Goal: Information Seeking & Learning: Learn about a topic

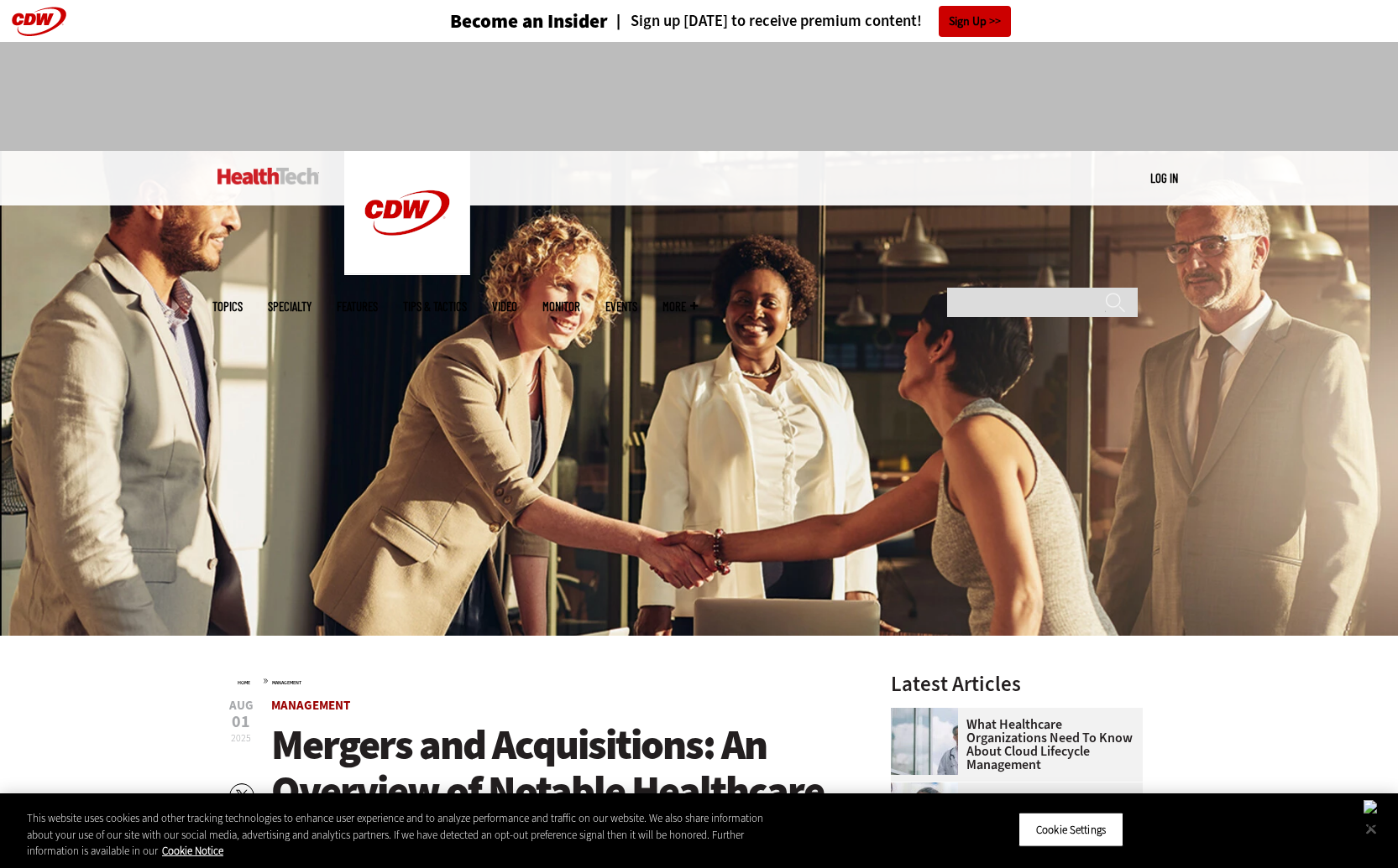
click at [325, 704] on link "Management" at bounding box center [311, 705] width 79 height 17
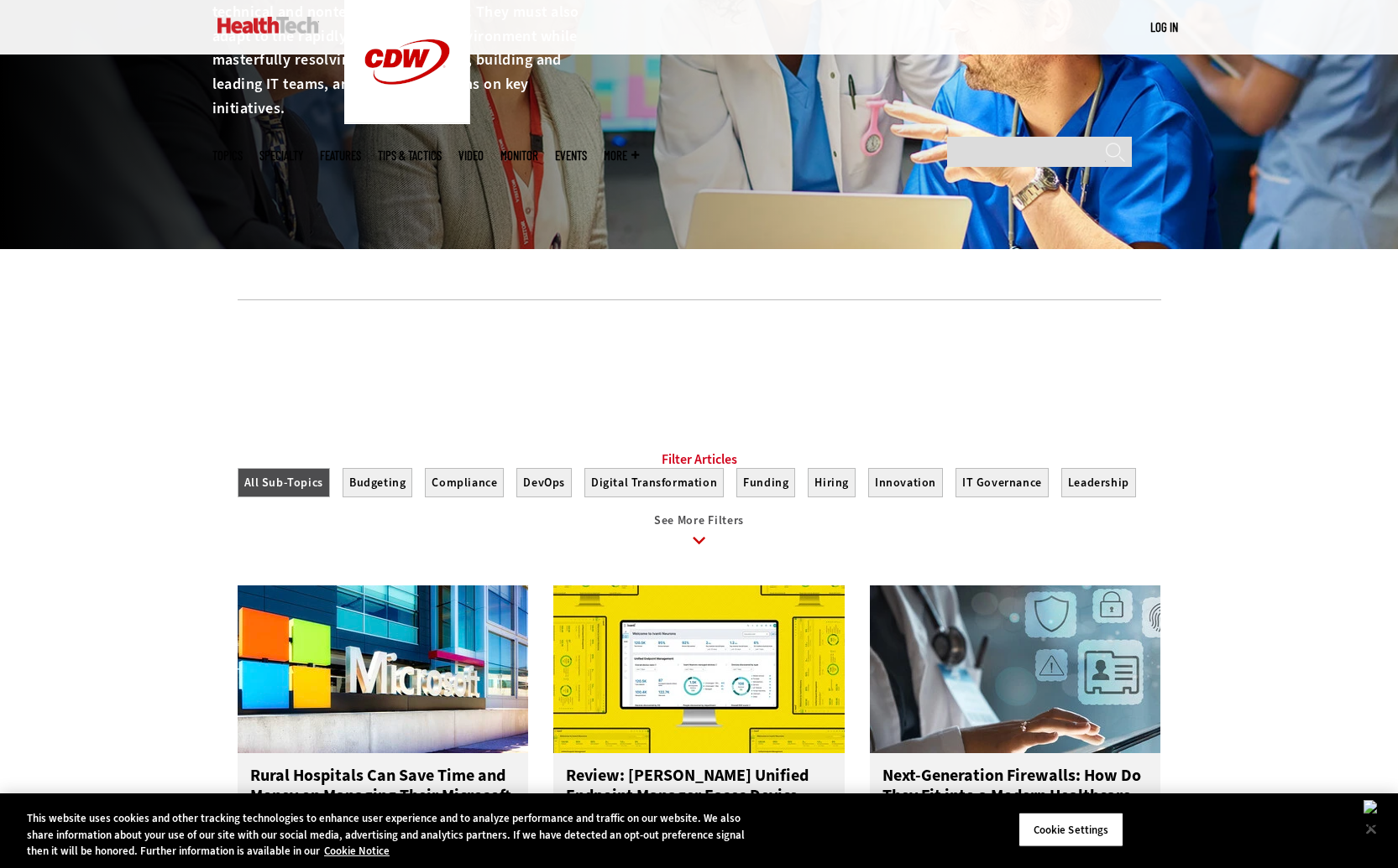
scroll to position [306, 0]
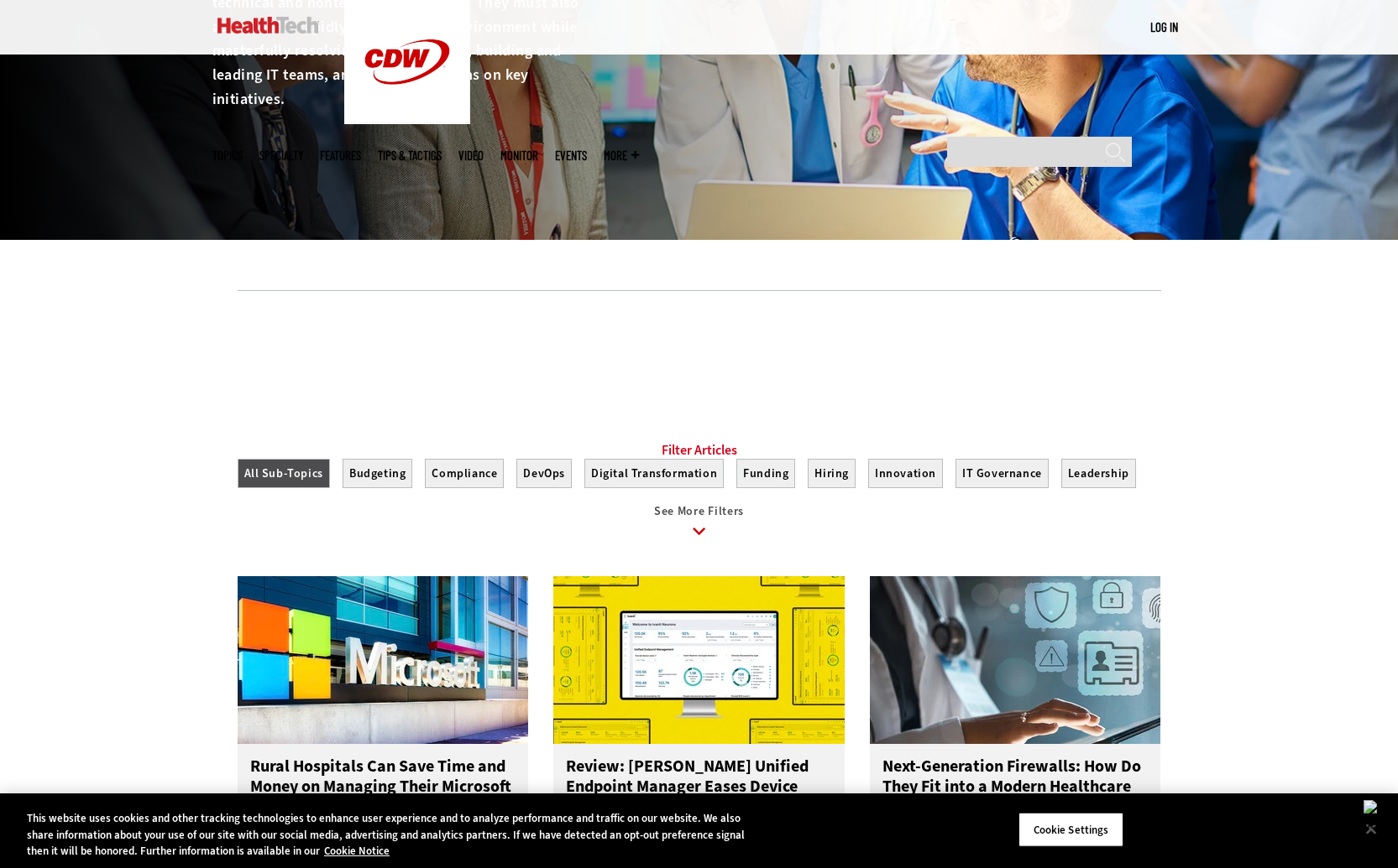
click at [697, 519] on span "See More Filters" at bounding box center [699, 511] width 90 height 16
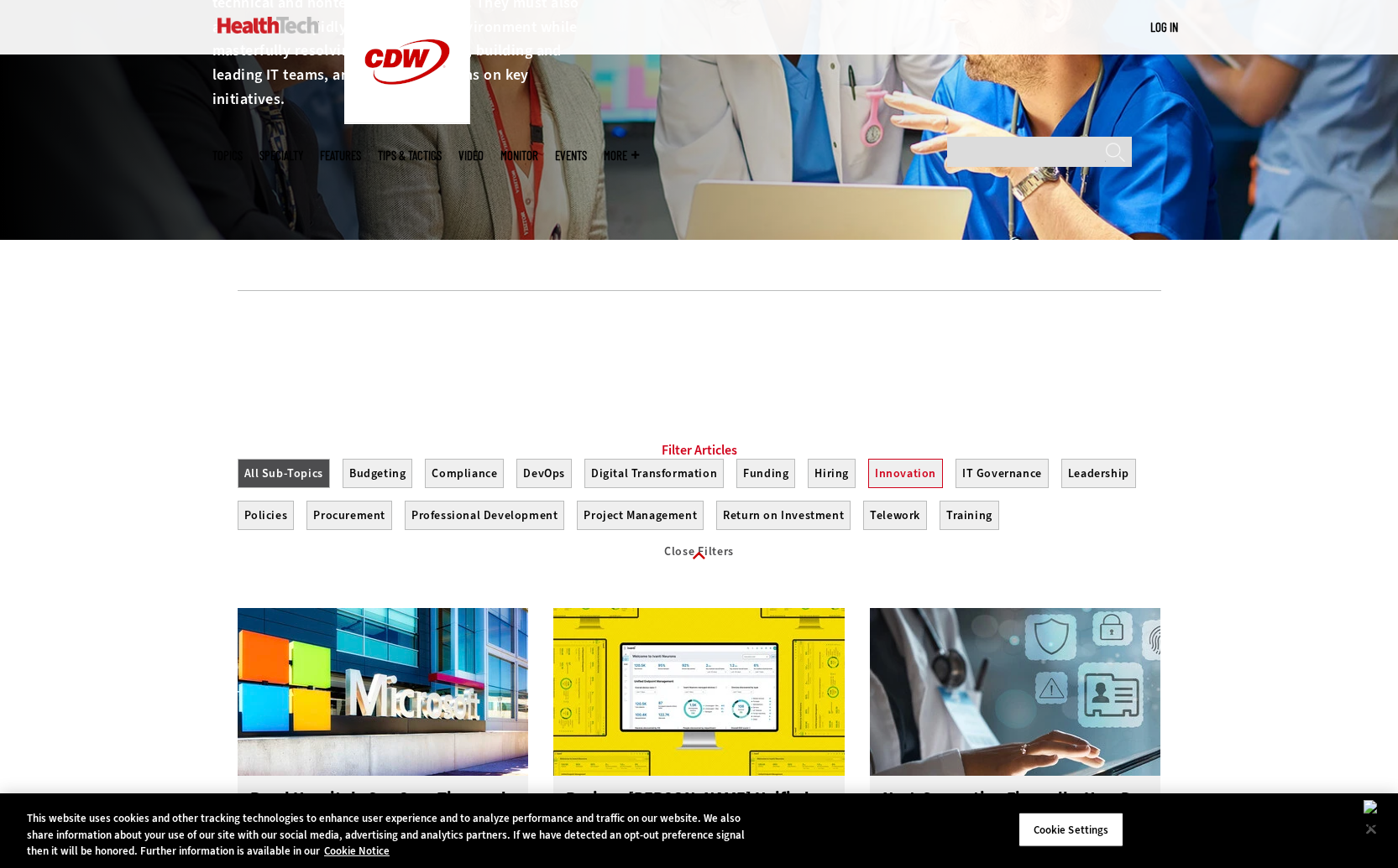
scroll to position [0, 0]
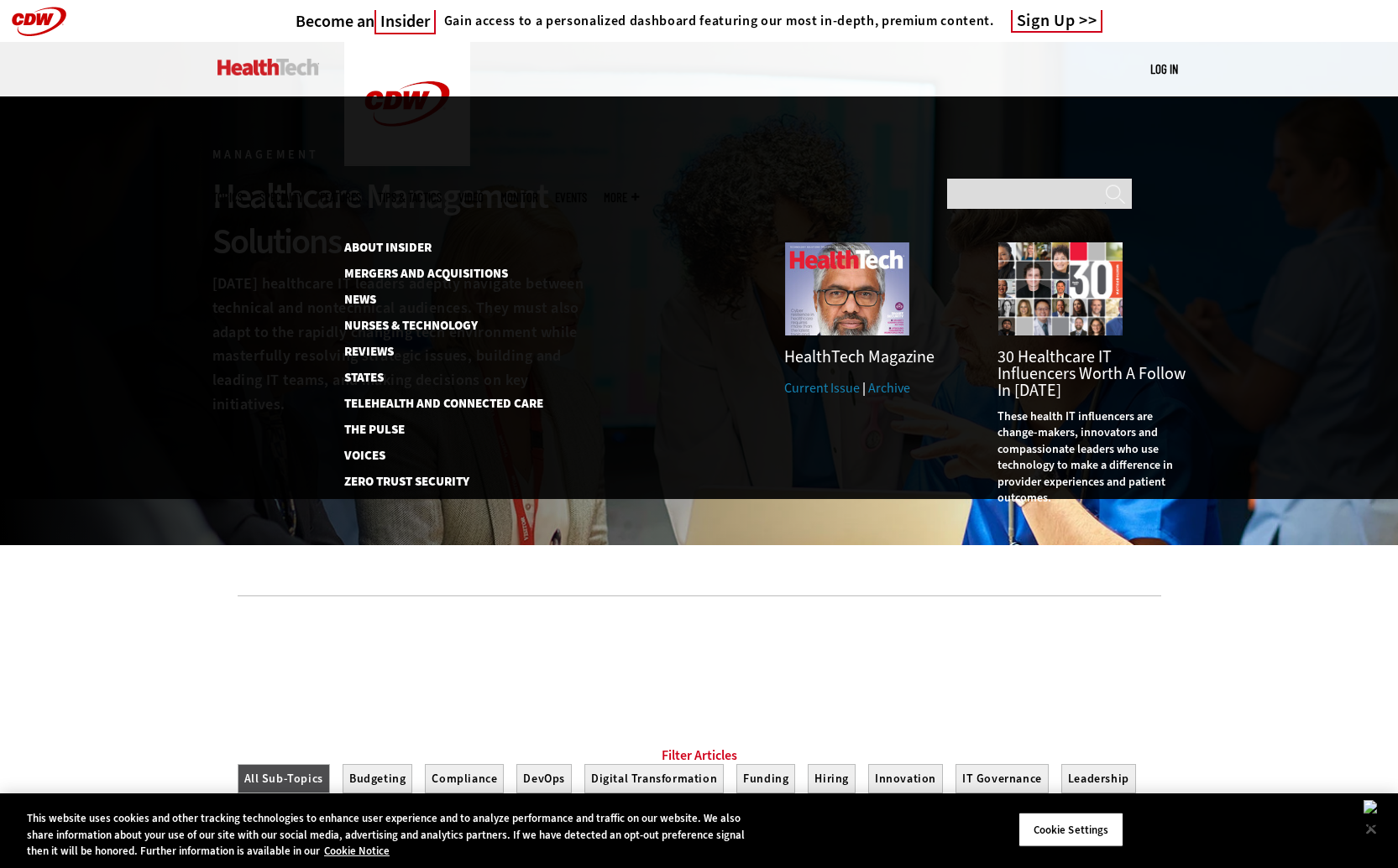
click at [638, 191] on span "More" at bounding box center [620, 198] width 35 height 13
click at [405, 268] on link "Mergers and Acquisitions" at bounding box center [434, 274] width 181 height 13
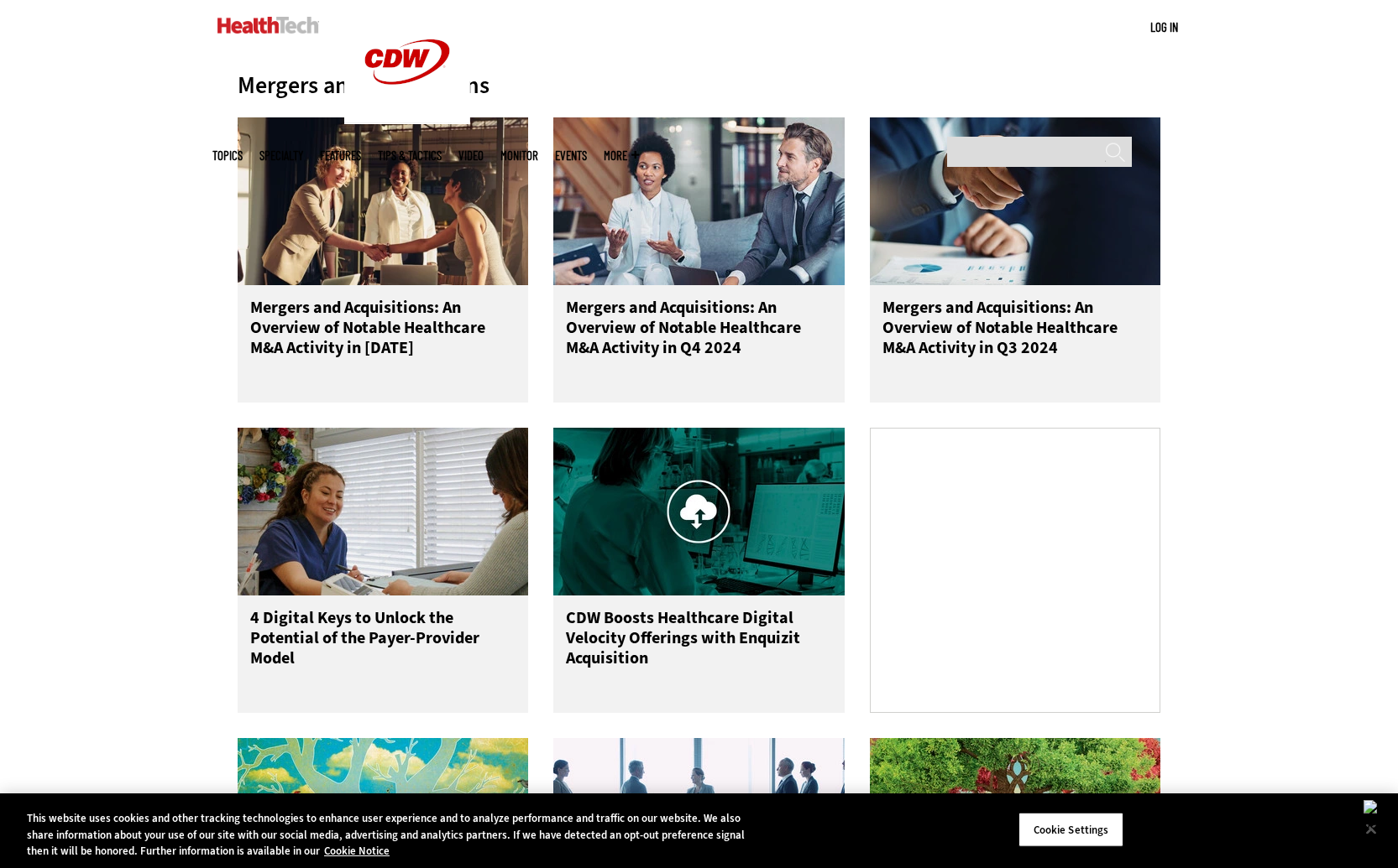
scroll to position [704, 0]
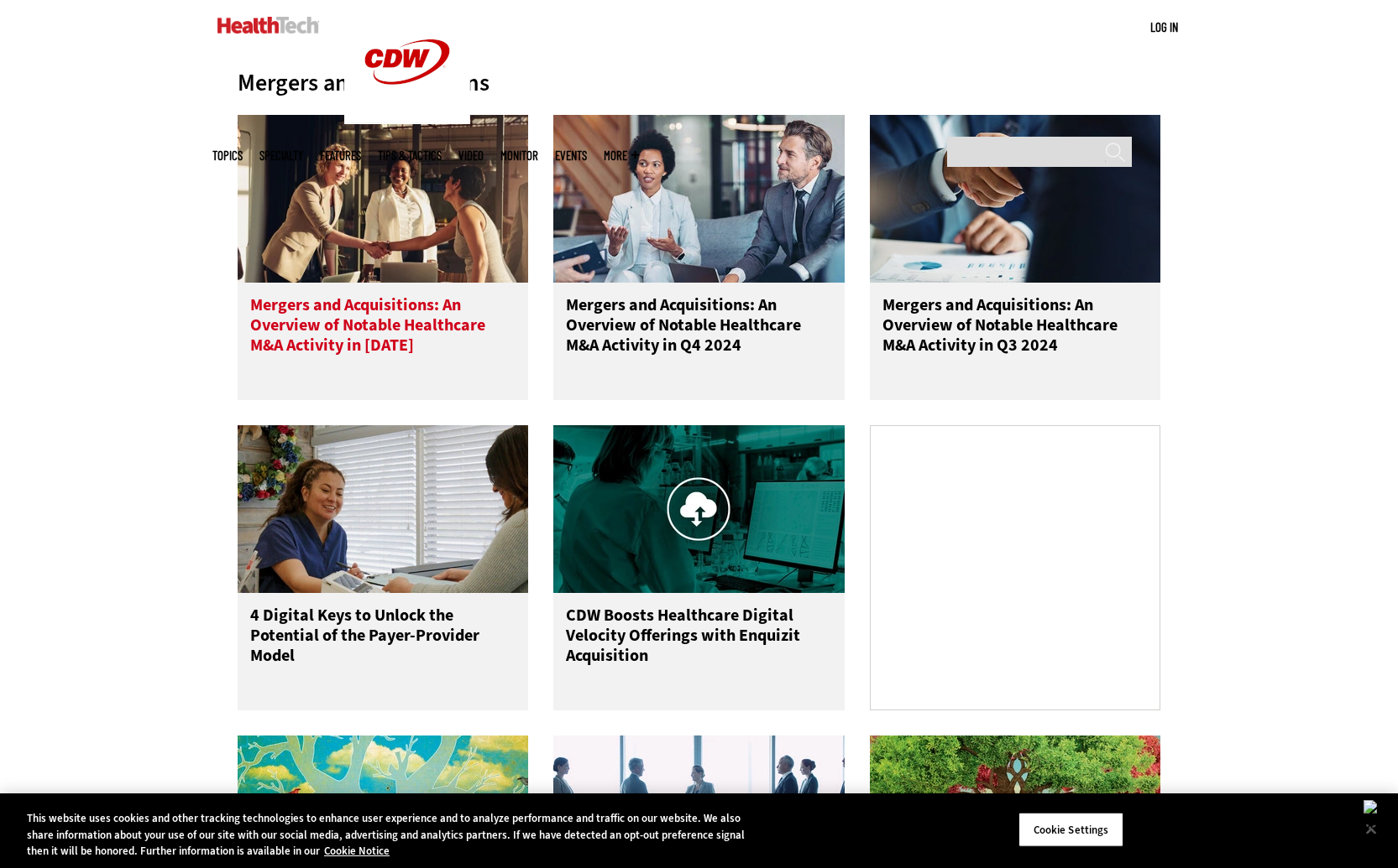
click at [384, 338] on h3 "Mergers and Acquisitions: An Overview of Notable Healthcare M&A Activity in [DA…" at bounding box center [383, 329] width 266 height 67
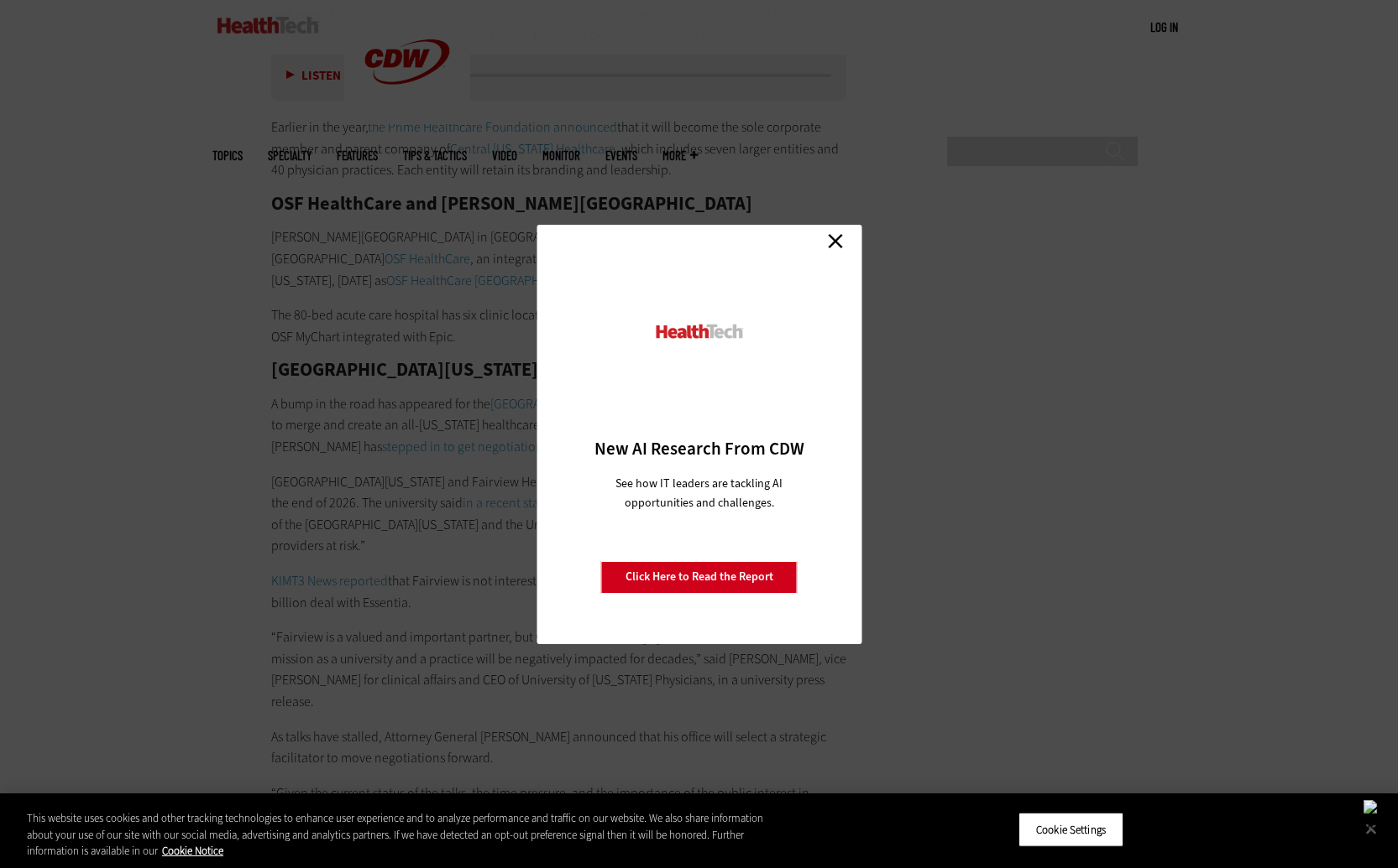
scroll to position [8031, 0]
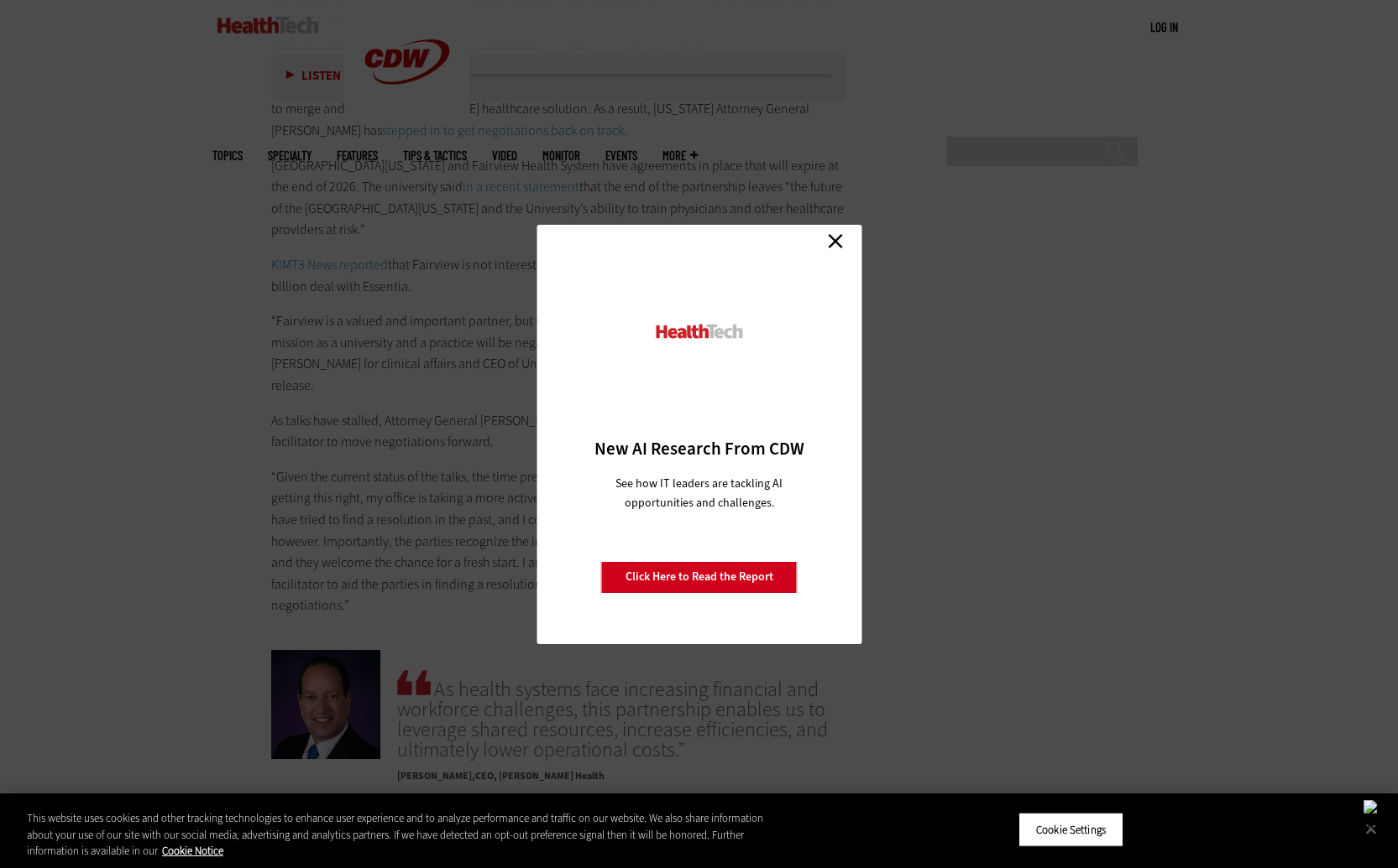
click at [832, 240] on link "Close" at bounding box center [835, 242] width 25 height 25
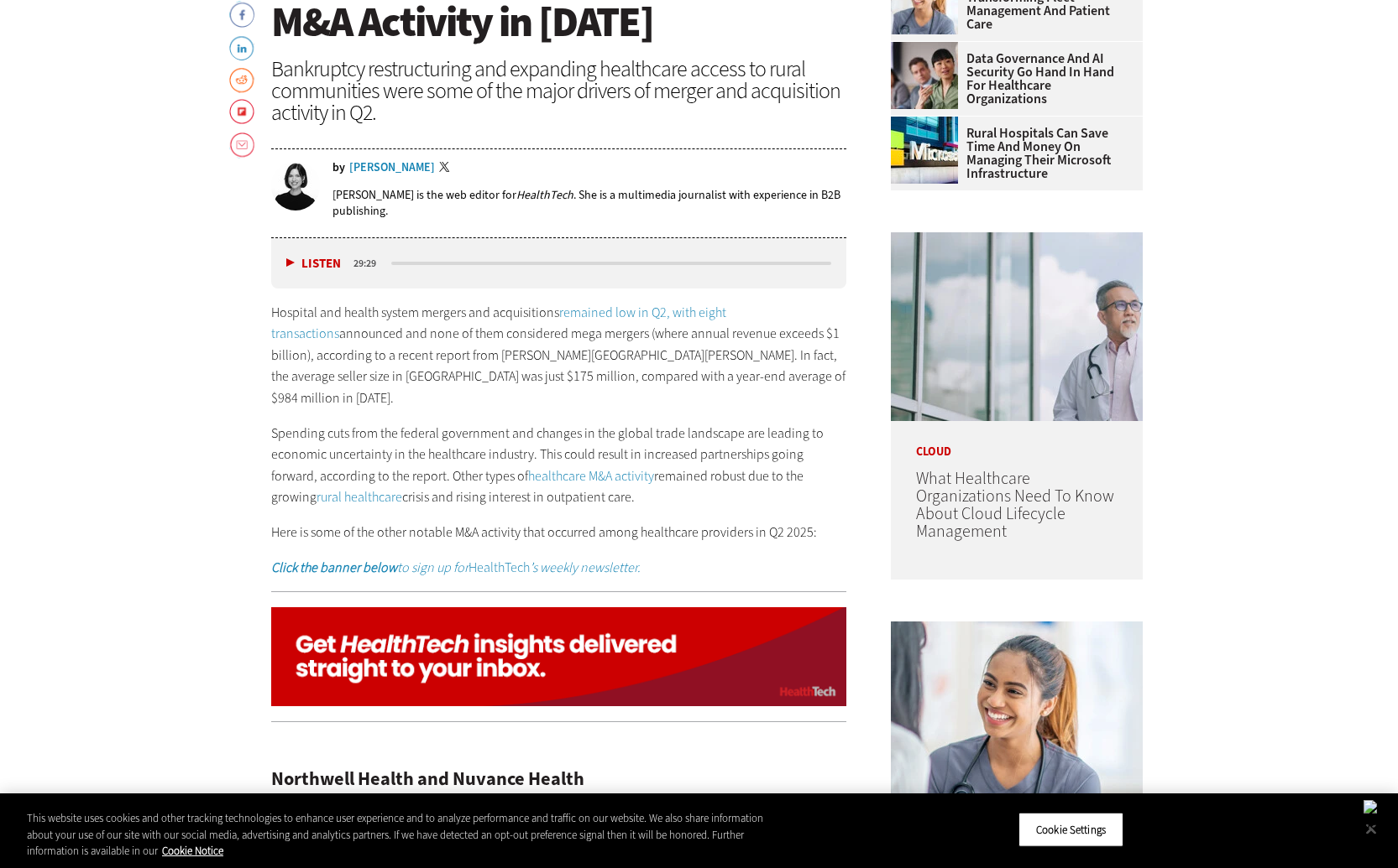
scroll to position [0, 0]
